Goal: Information Seeking & Learning: Learn about a topic

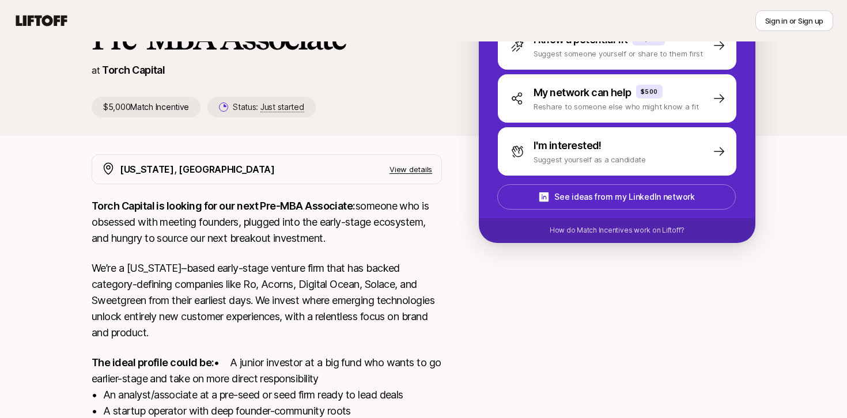
scroll to position [296, 0]
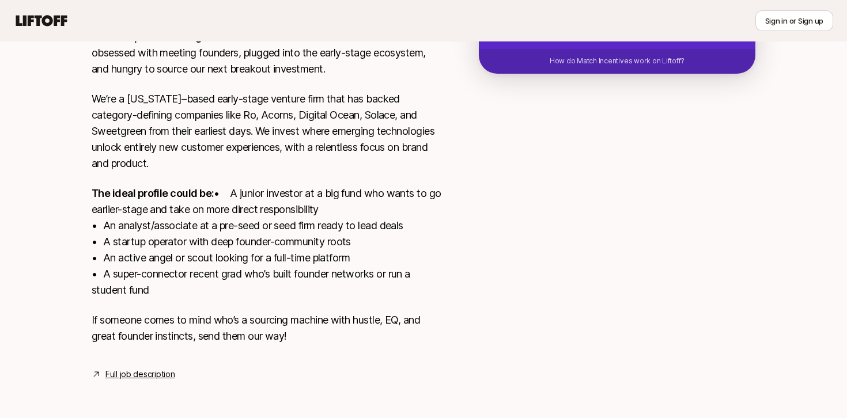
click at [133, 377] on link "Full job description" at bounding box center [139, 375] width 69 height 14
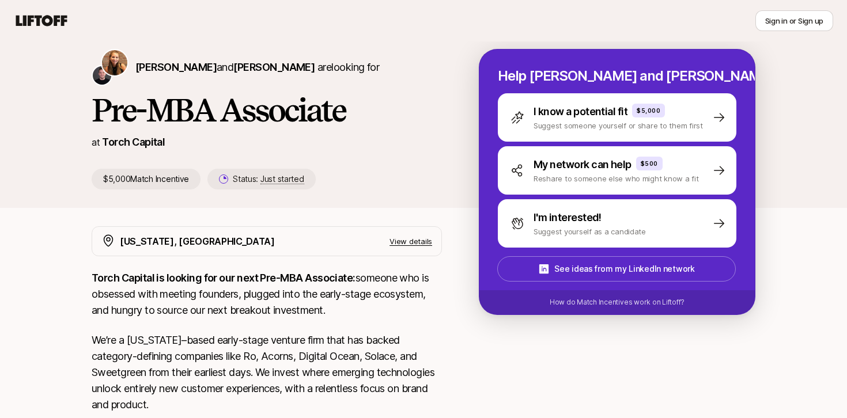
scroll to position [0, 0]
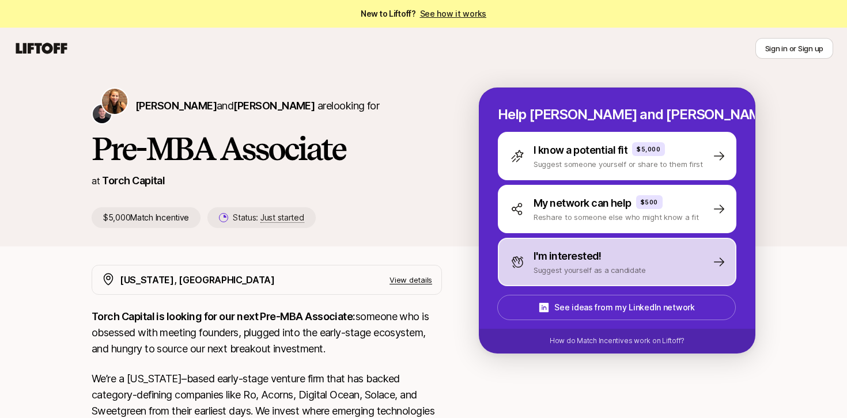
click at [584, 267] on p "Suggest yourself as a candidate" at bounding box center [590, 271] width 112 height 12
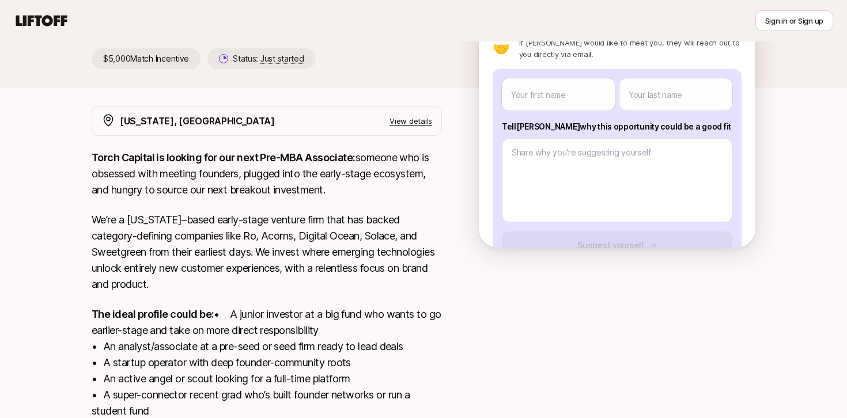
scroll to position [296, 0]
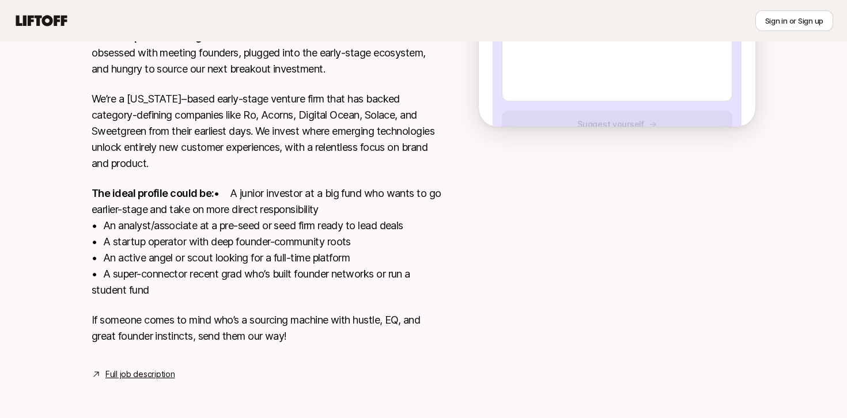
click at [137, 373] on link "Full job description" at bounding box center [139, 375] width 69 height 14
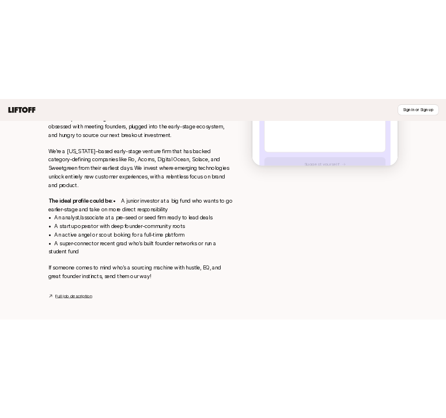
scroll to position [272, 0]
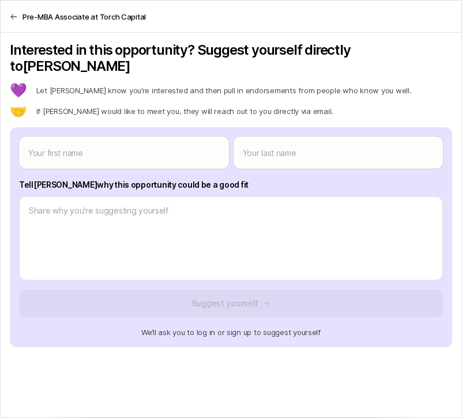
type textarea "x"
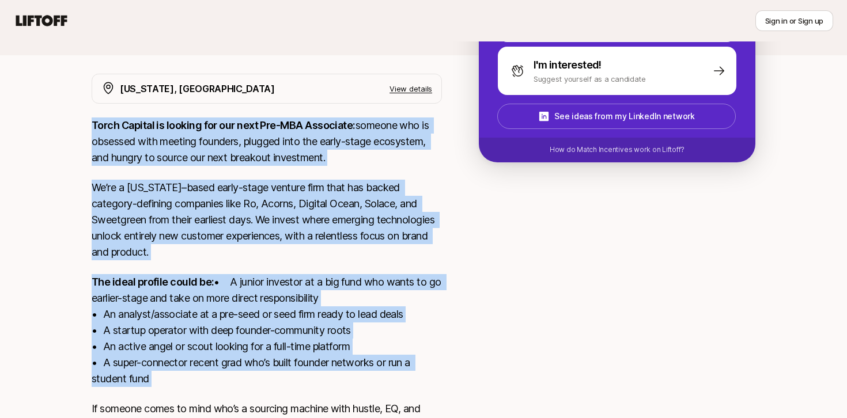
scroll to position [296, 0]
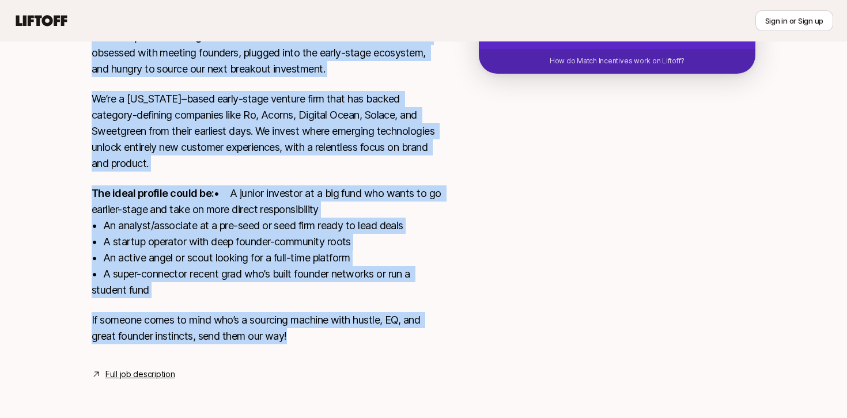
drag, startPoint x: 88, startPoint y: 218, endPoint x: 305, endPoint y: 331, distance: 244.6
click at [305, 331] on div "[US_STATE], [GEOGRAPHIC_DATA] View details Torch Capital is looking for our nex…" at bounding box center [424, 183] width 692 height 397
copy div "Lorem Ipsumdo si ametcon adi eli sedd Eiu-TEM Incididun: utlabor etd ma aliquae…"
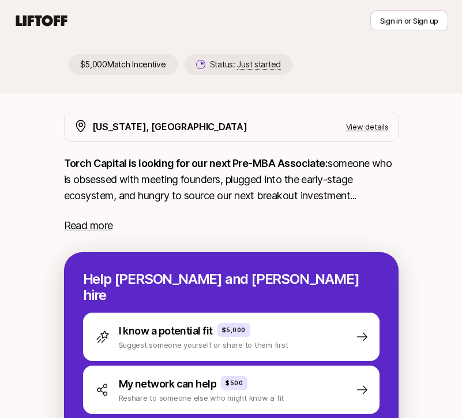
scroll to position [154, 0]
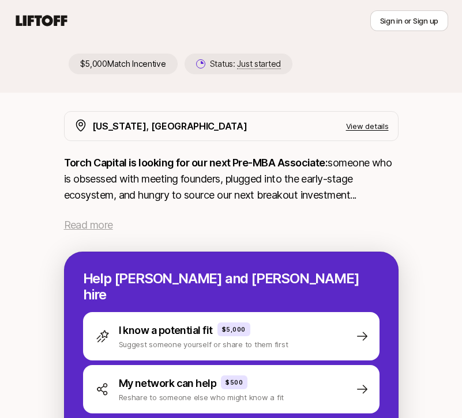
click at [95, 221] on span "Read more" at bounding box center [88, 225] width 49 height 12
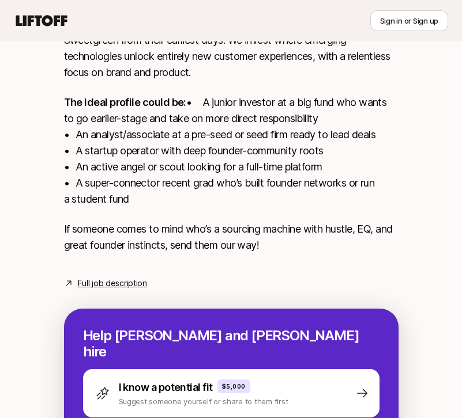
scroll to position [454, 0]
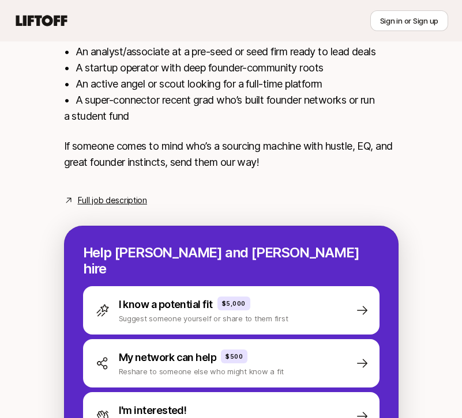
click at [104, 207] on link "Full job description" at bounding box center [112, 201] width 69 height 14
